Goal: Transaction & Acquisition: Purchase product/service

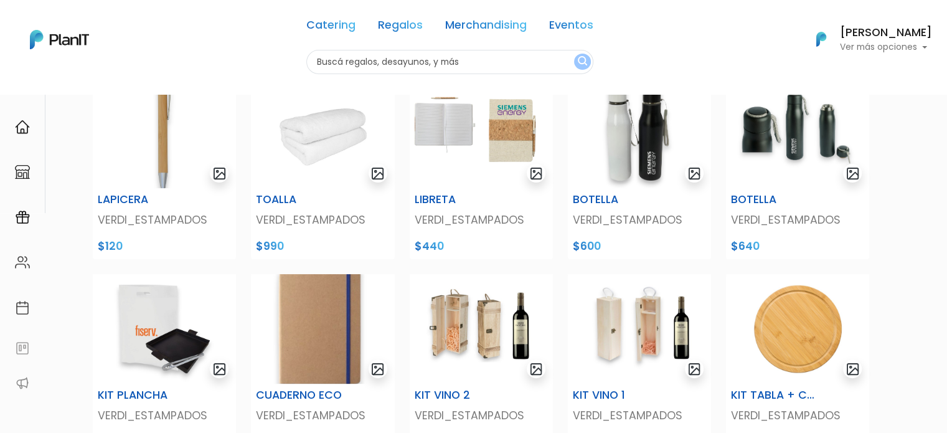
scroll to position [498, 0]
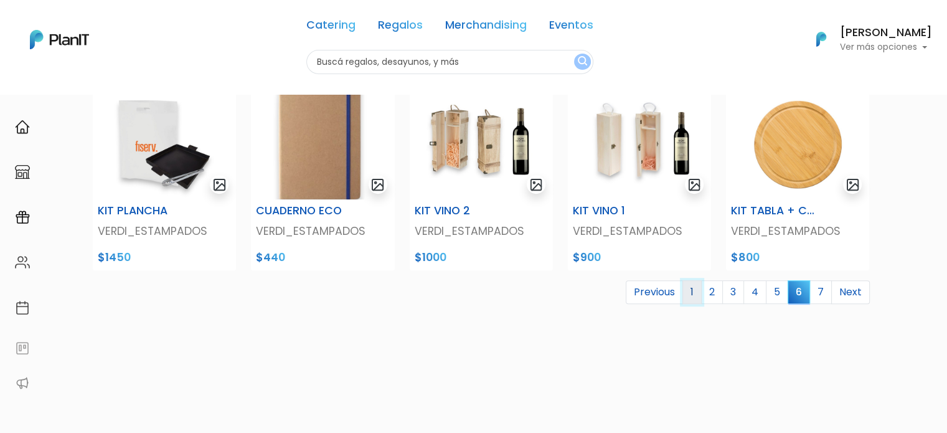
click at [696, 298] on link "1" at bounding box center [692, 292] width 19 height 24
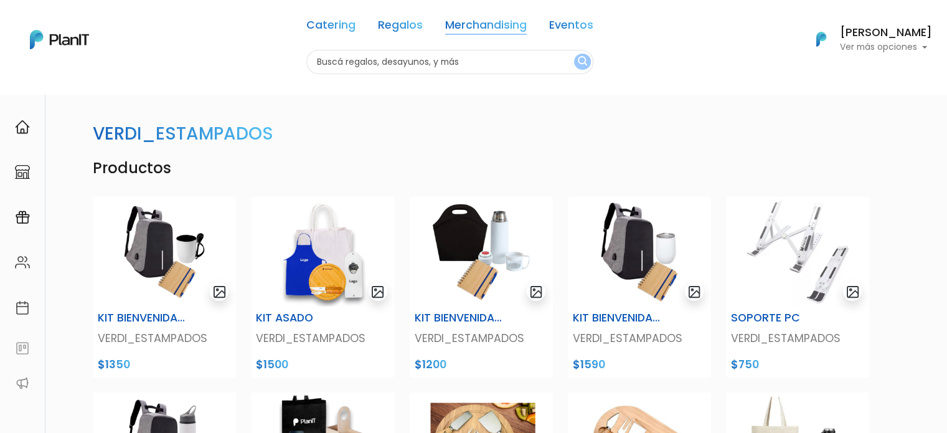
click at [498, 29] on link "Merchandising" at bounding box center [486, 27] width 82 height 15
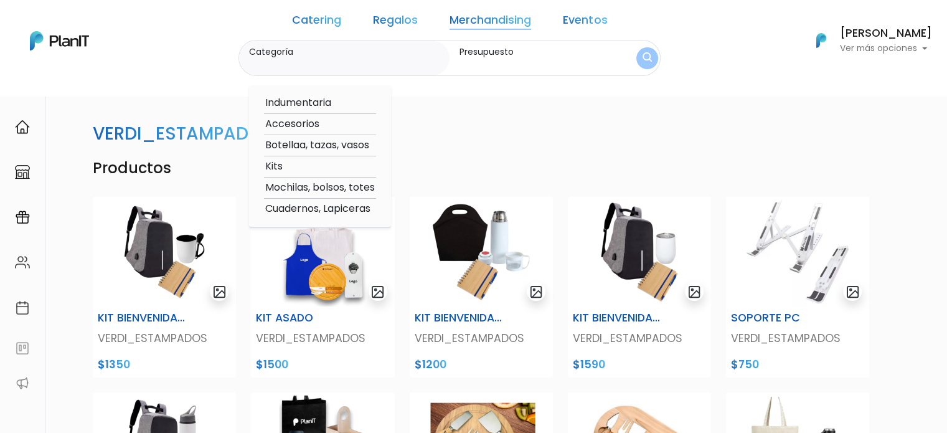
click at [337, 126] on option "Accesorios" at bounding box center [320, 124] width 112 height 16
type input "Accesorios"
type input "$0 - $1000"
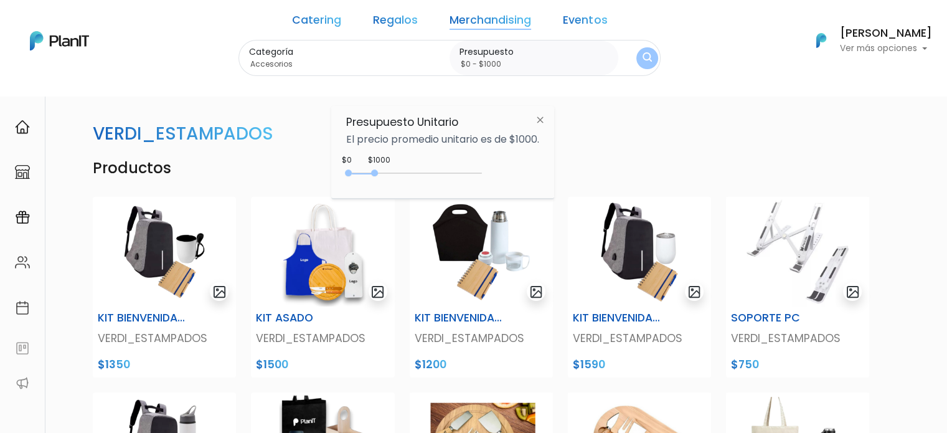
click at [643, 54] on img "submit" at bounding box center [647, 58] width 9 height 12
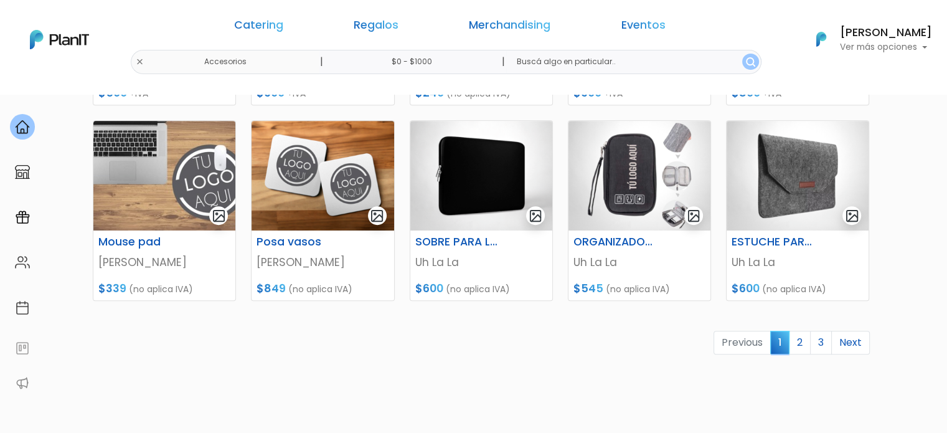
scroll to position [560, 0]
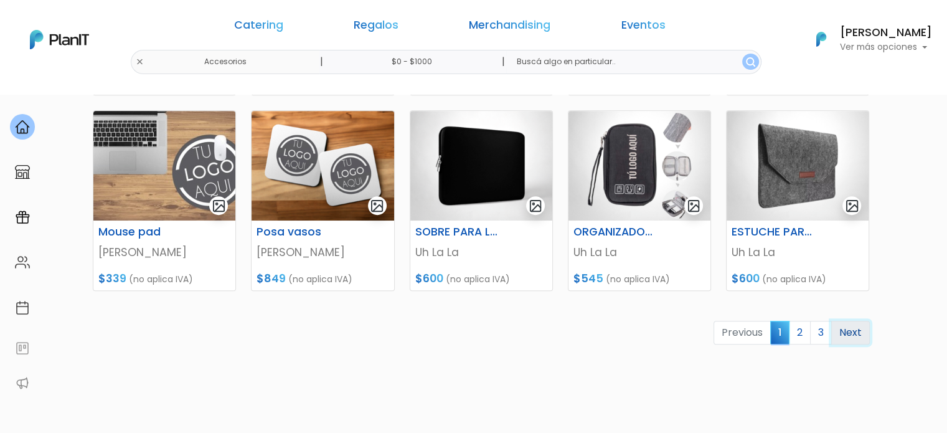
click at [858, 333] on link "Next" at bounding box center [850, 333] width 39 height 24
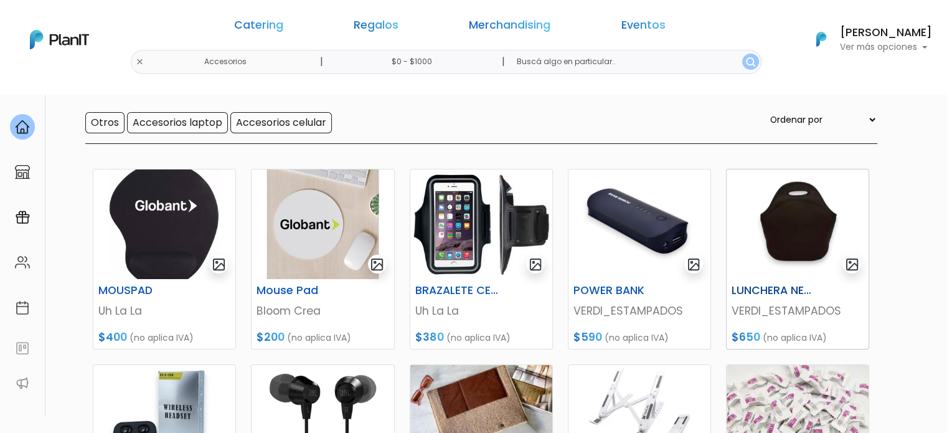
scroll to position [249, 0]
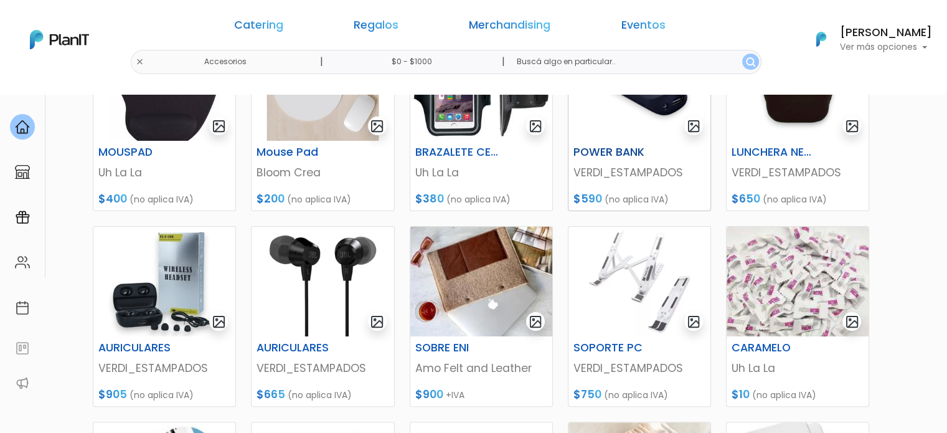
click at [645, 118] on img at bounding box center [640, 86] width 142 height 110
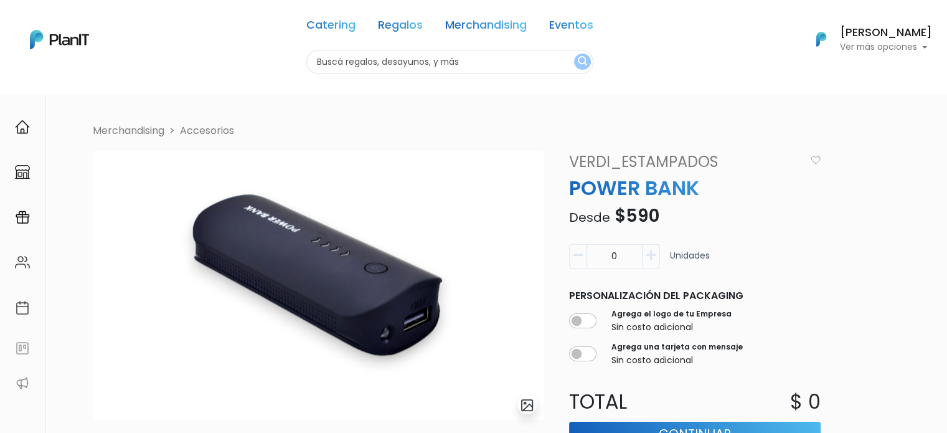
drag, startPoint x: 655, startPoint y: 151, endPoint x: 650, endPoint y: 160, distance: 9.7
click at [653, 153] on link "VERDI_ESTAMPADOS" at bounding box center [684, 162] width 244 height 22
